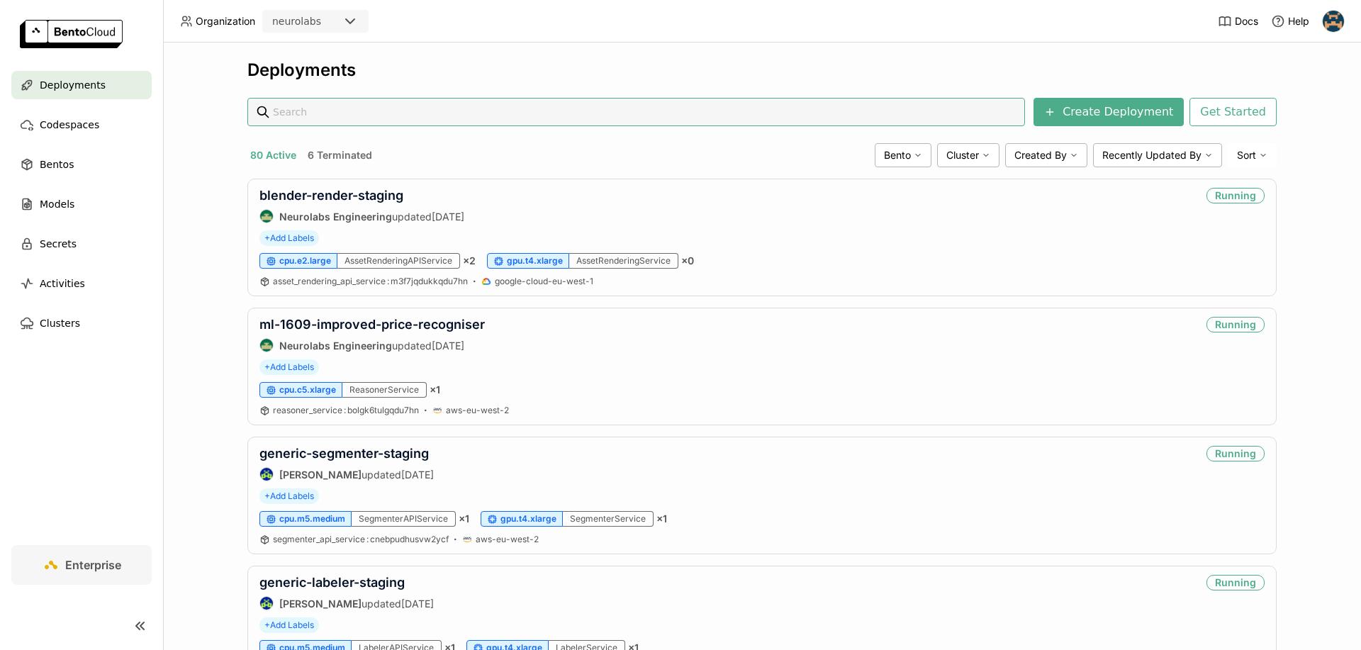
click at [366, 110] on input "text" at bounding box center [644, 112] width 743 height 27
type input "generic-freeform-onboarding-production"
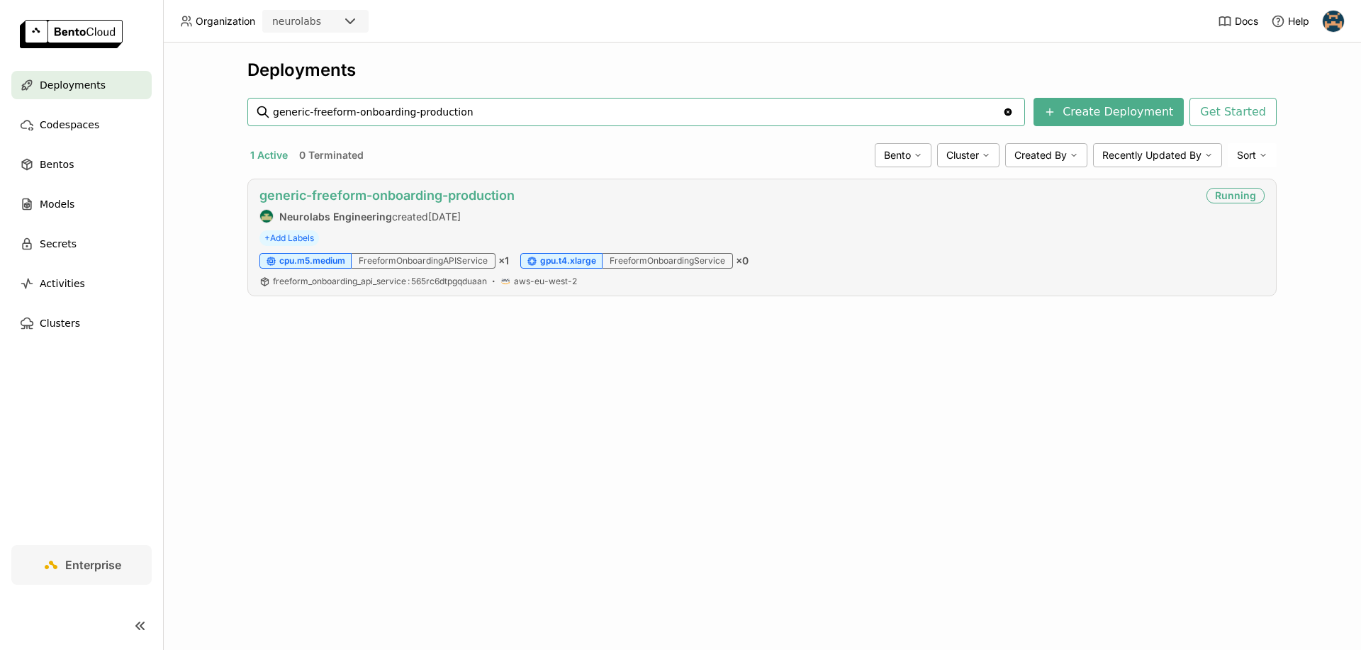
click at [434, 193] on link "generic-freeform-onboarding-production" at bounding box center [386, 195] width 255 height 15
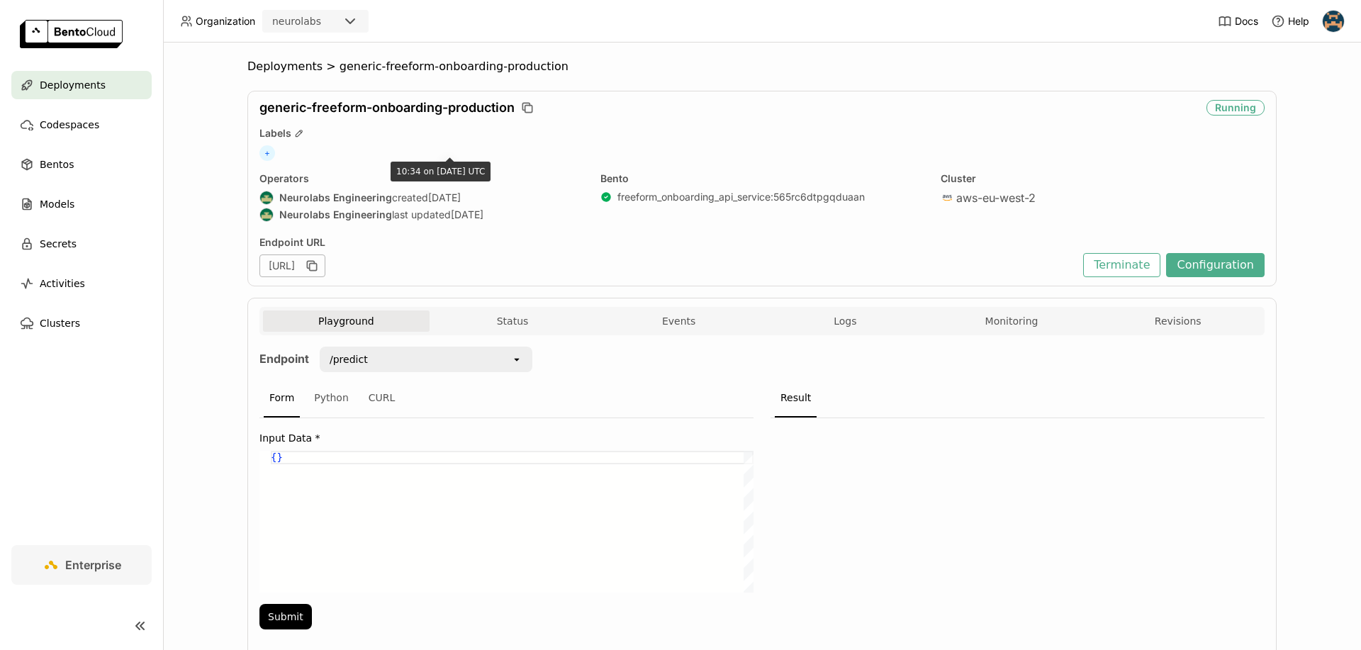
scroll to position [47, 0]
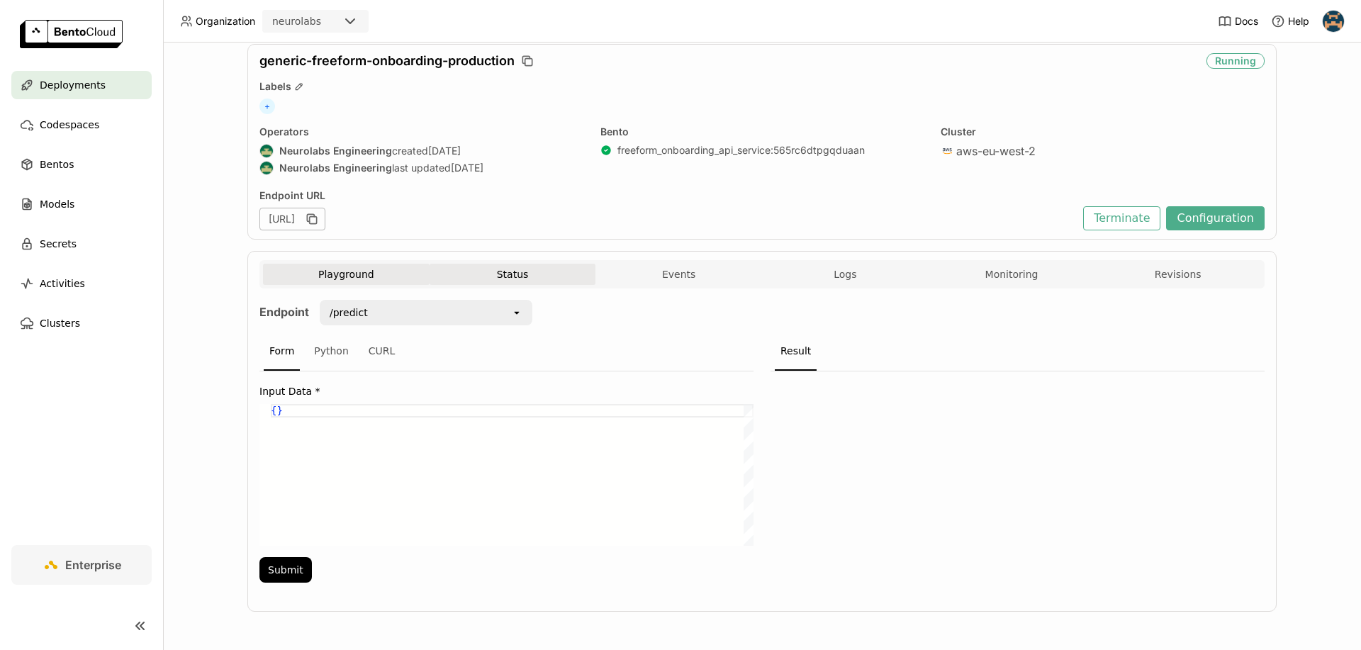
click at [524, 276] on button "Status" at bounding box center [512, 274] width 167 height 21
